Goal: Task Accomplishment & Management: Manage account settings

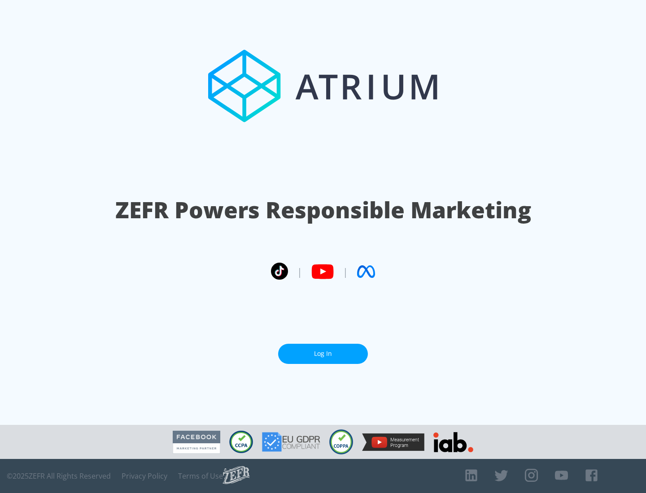
click at [323, 354] on link "Log In" at bounding box center [323, 354] width 90 height 20
